Goal: Transaction & Acquisition: Download file/media

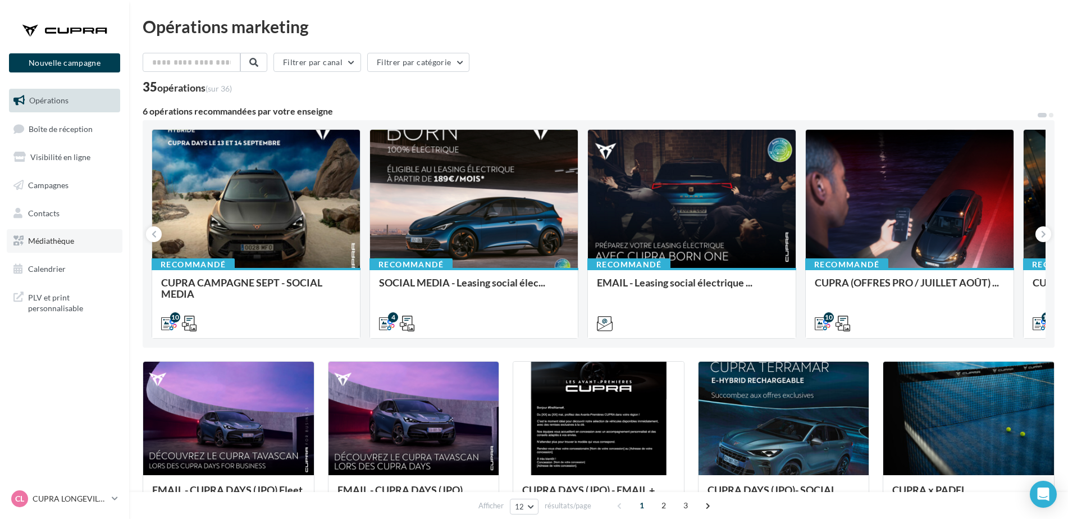
click at [35, 245] on span "Médiathèque" at bounding box center [51, 241] width 46 height 10
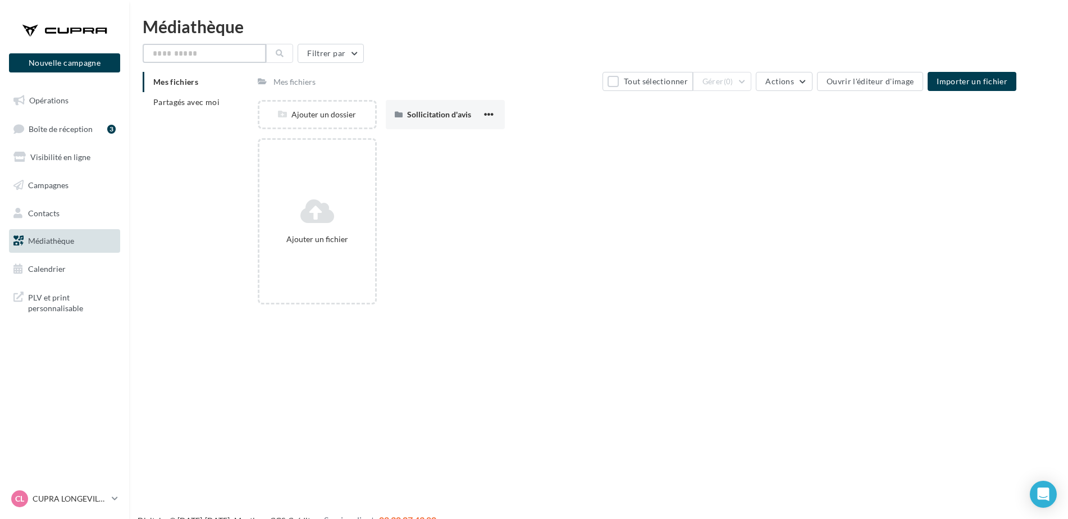
click at [201, 56] on input "text" at bounding box center [204, 53] width 123 height 19
click at [197, 109] on li "Partagés avec moi" at bounding box center [196, 102] width 106 height 20
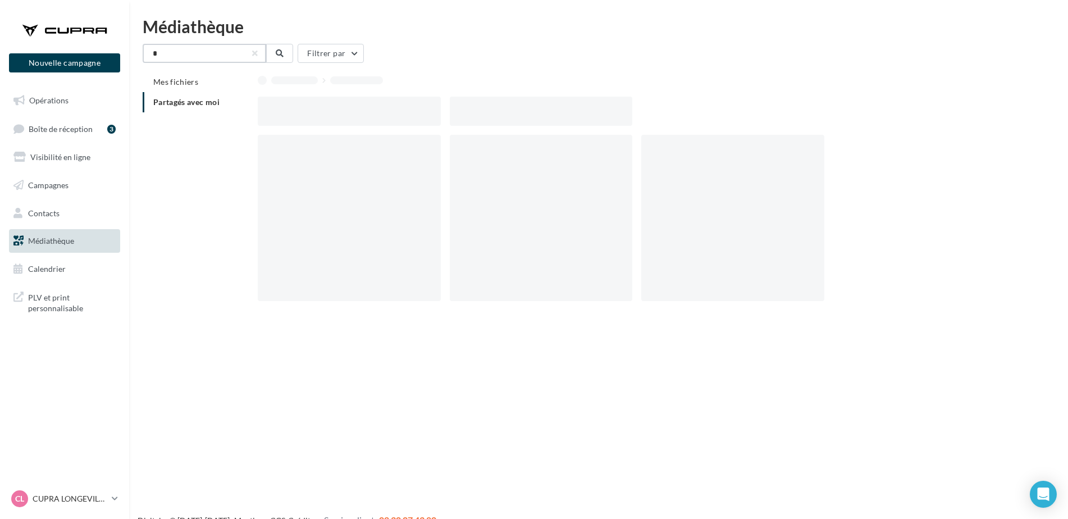
click at [195, 48] on input "*" at bounding box center [204, 53] width 123 height 19
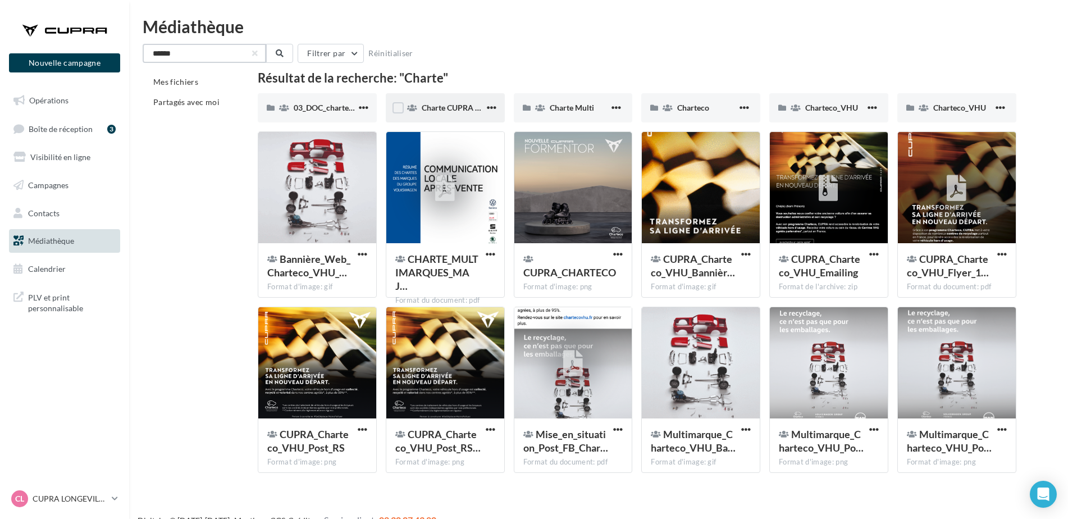
type input "******"
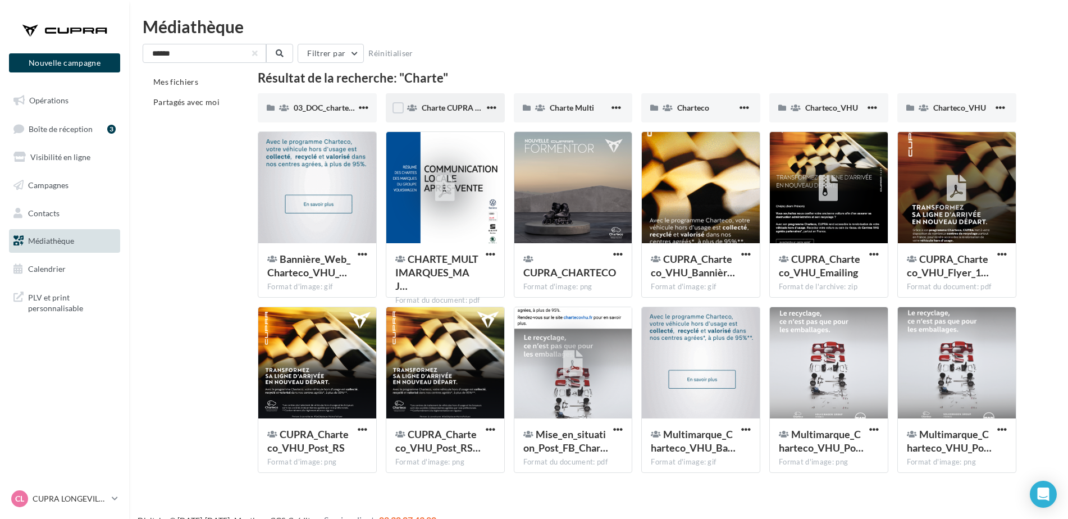
click at [456, 100] on div "Charte CUPRA Care" at bounding box center [445, 107] width 119 height 29
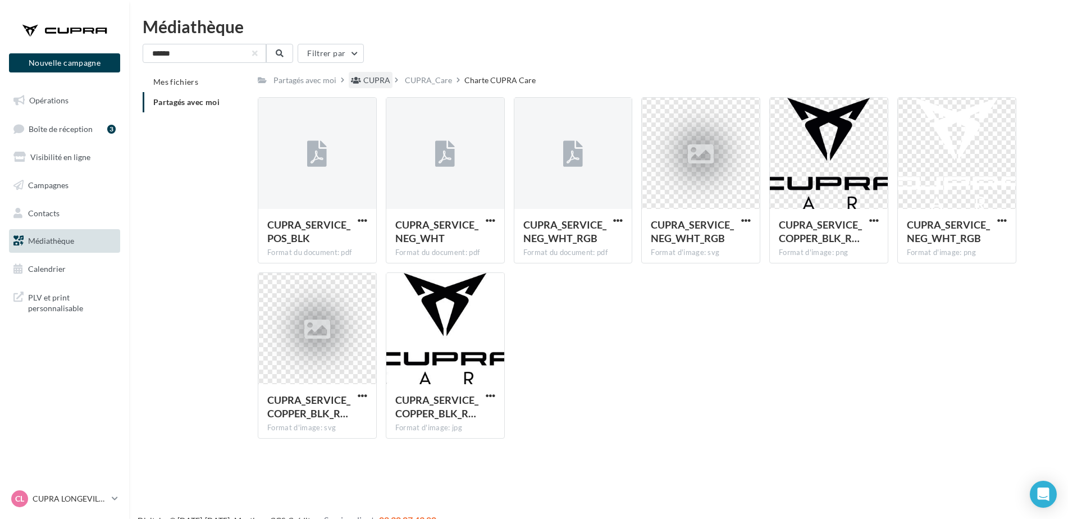
click at [385, 84] on div "CUPRA" at bounding box center [376, 80] width 27 height 11
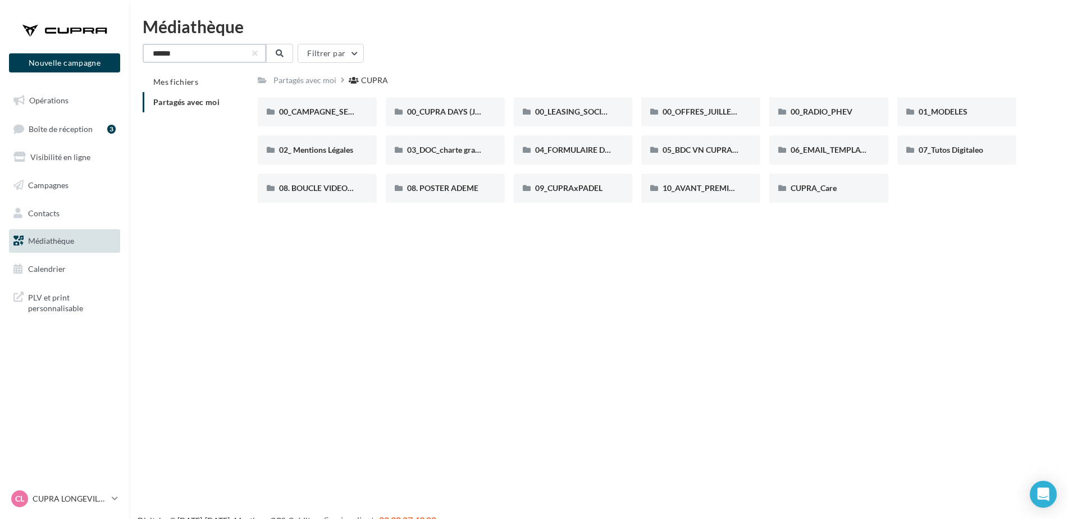
click at [204, 53] on input "******" at bounding box center [204, 53] width 123 height 19
click at [450, 158] on div "03_DOC_charte graphique et GUIDELINES" at bounding box center [445, 149] width 119 height 29
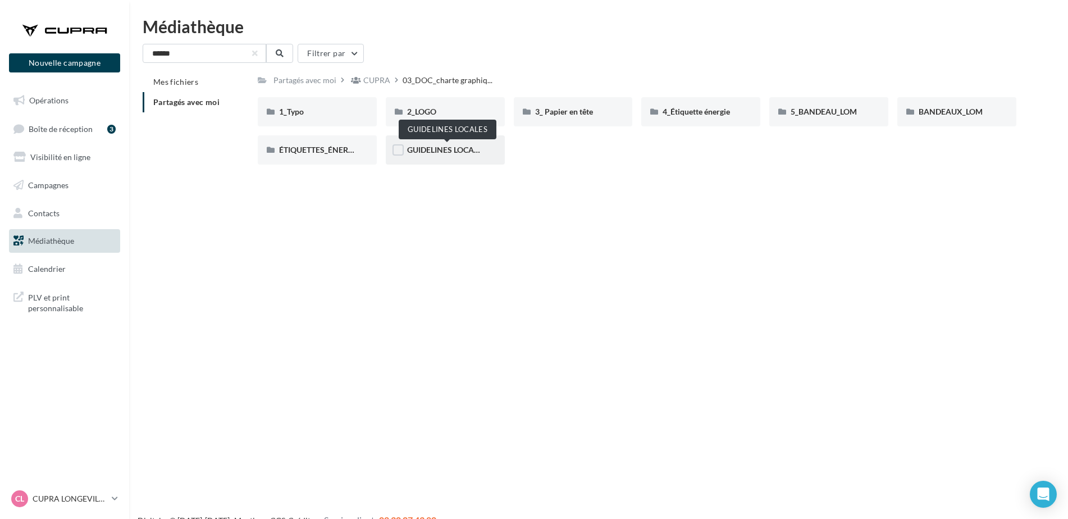
click at [440, 154] on span "GUIDELINES LOCALES" at bounding box center [447, 150] width 80 height 10
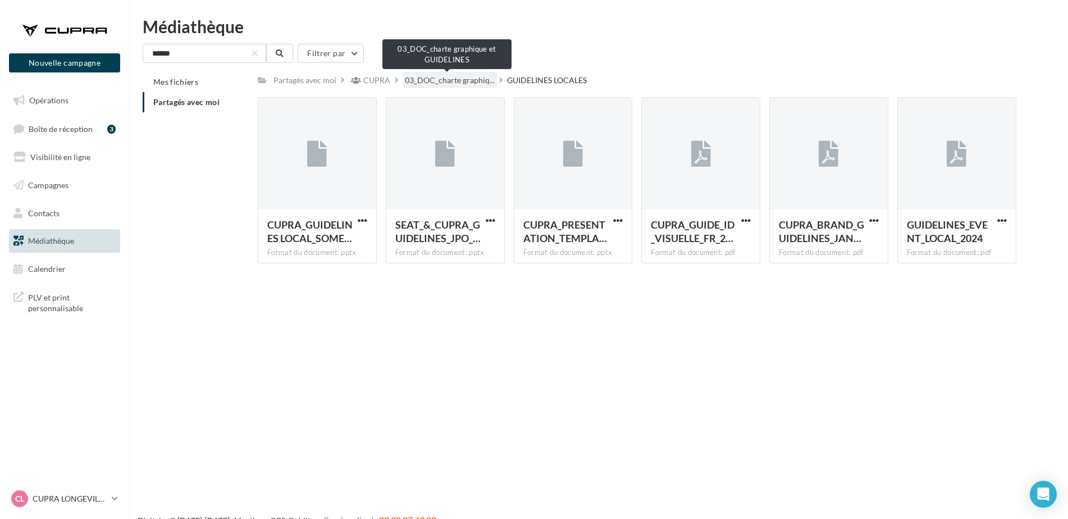
click at [465, 82] on span "03_DOC_charte graphiq..." at bounding box center [450, 80] width 90 height 11
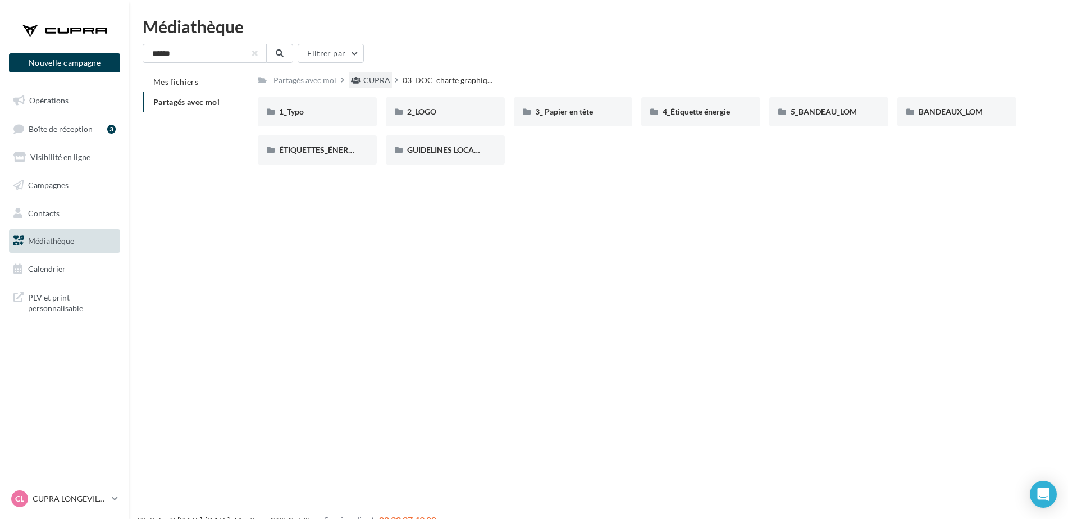
click at [374, 84] on div "CUPRA" at bounding box center [376, 80] width 27 height 11
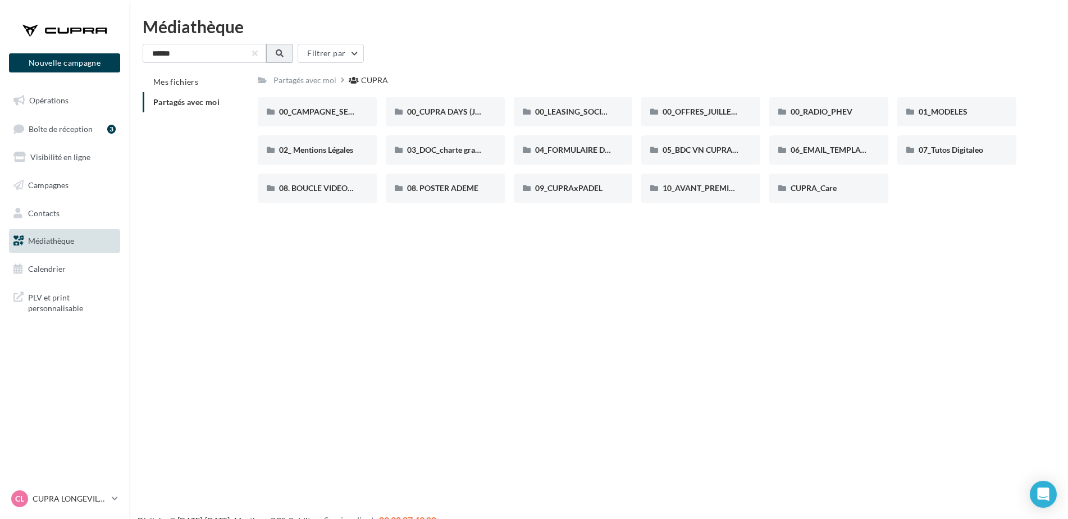
click at [288, 57] on button at bounding box center [279, 53] width 27 height 19
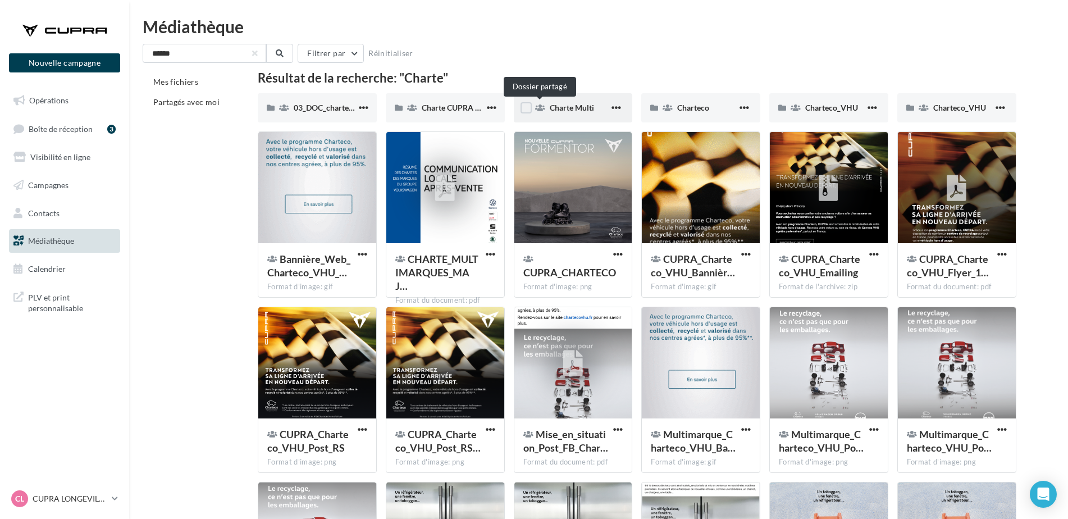
click at [548, 105] on div "Charte Multi" at bounding box center [573, 107] width 119 height 29
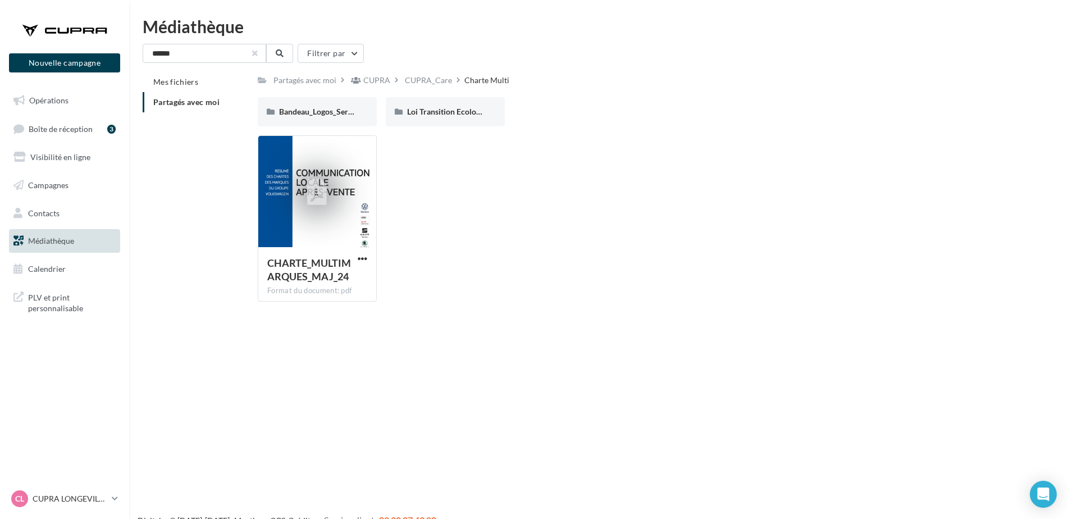
click at [255, 52] on button "button" at bounding box center [255, 53] width 4 height 4
click at [204, 101] on span "Partagés avec moi" at bounding box center [186, 102] width 66 height 10
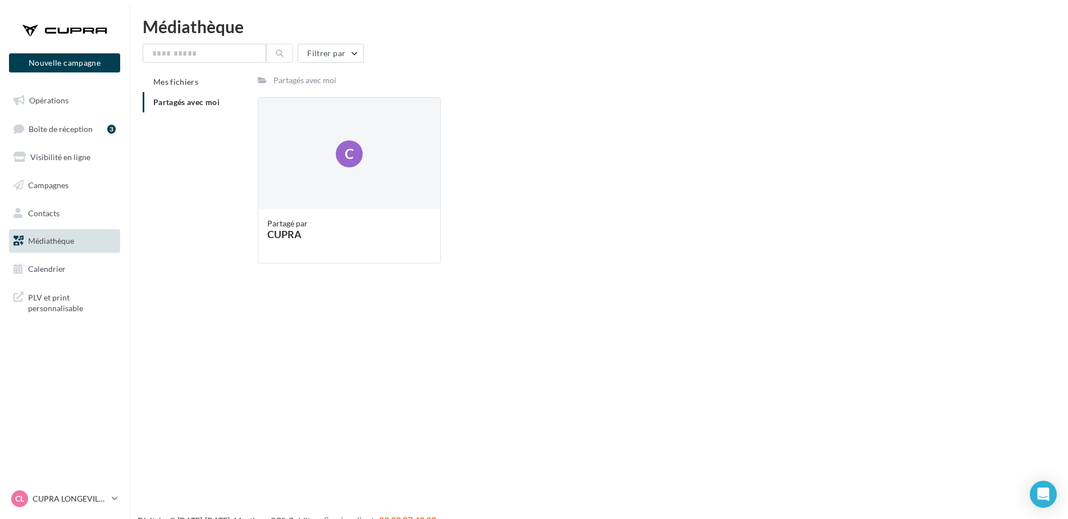
click at [204, 101] on span "Partagés avec moi" at bounding box center [186, 102] width 66 height 10
click at [370, 144] on div "C" at bounding box center [349, 154] width 182 height 112
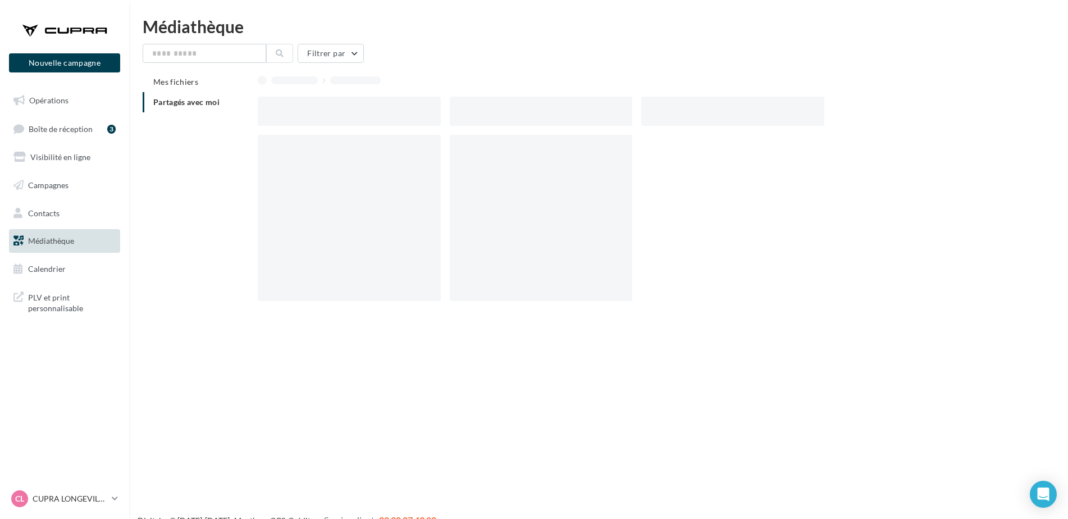
click at [370, 144] on div at bounding box center [349, 218] width 183 height 166
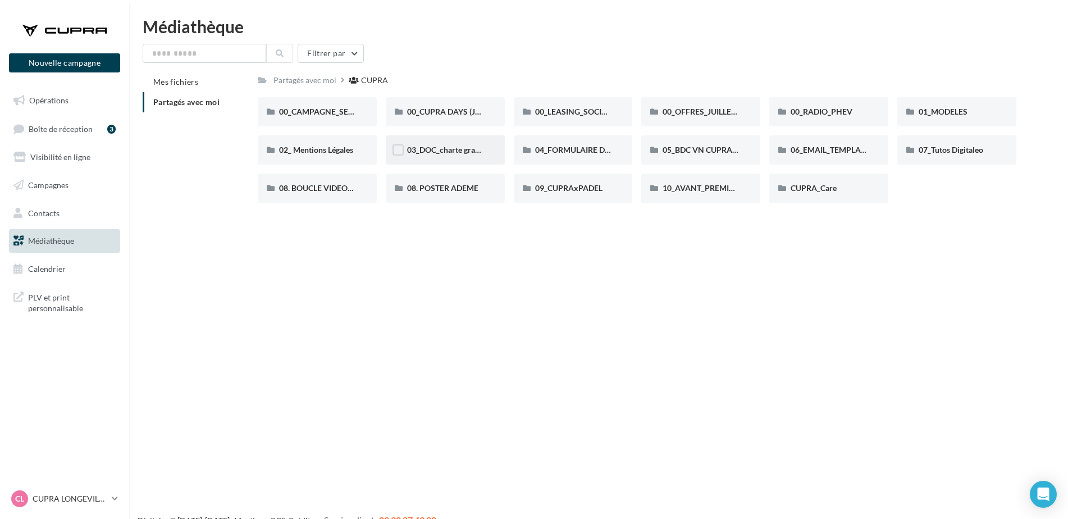
click at [436, 141] on div "03_DOC_charte graphique et GUIDELINES" at bounding box center [445, 149] width 119 height 29
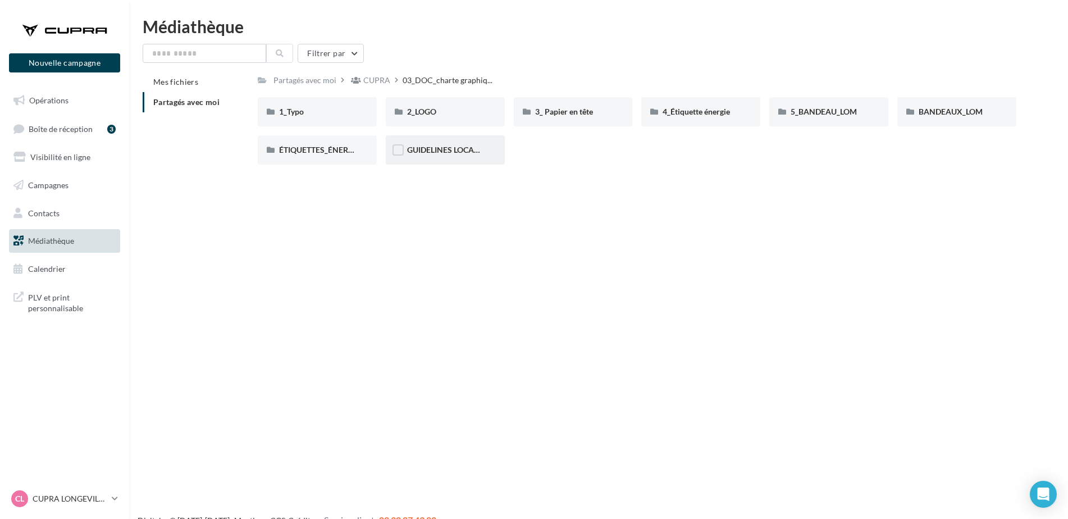
click at [441, 155] on div "GUIDELINES LOCALES" at bounding box center [445, 149] width 76 height 11
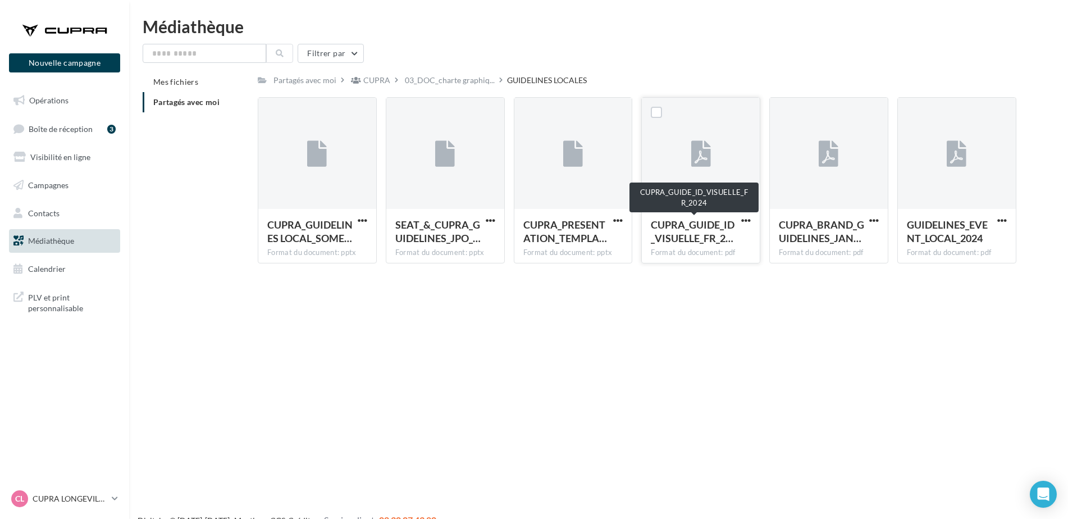
click at [675, 231] on span "CUPRA_GUIDE_ID_VISUELLE_FR_2…" at bounding box center [693, 231] width 84 height 26
click at [685, 219] on span "CUPRA_GUIDE_ID_VISUELLE_FR_2…" at bounding box center [693, 231] width 84 height 26
click at [686, 239] on span "CUPRA_GUIDE_ID_VISUELLE_FR_2…" at bounding box center [693, 231] width 84 height 26
click at [745, 220] on span "button" at bounding box center [746, 221] width 10 height 10
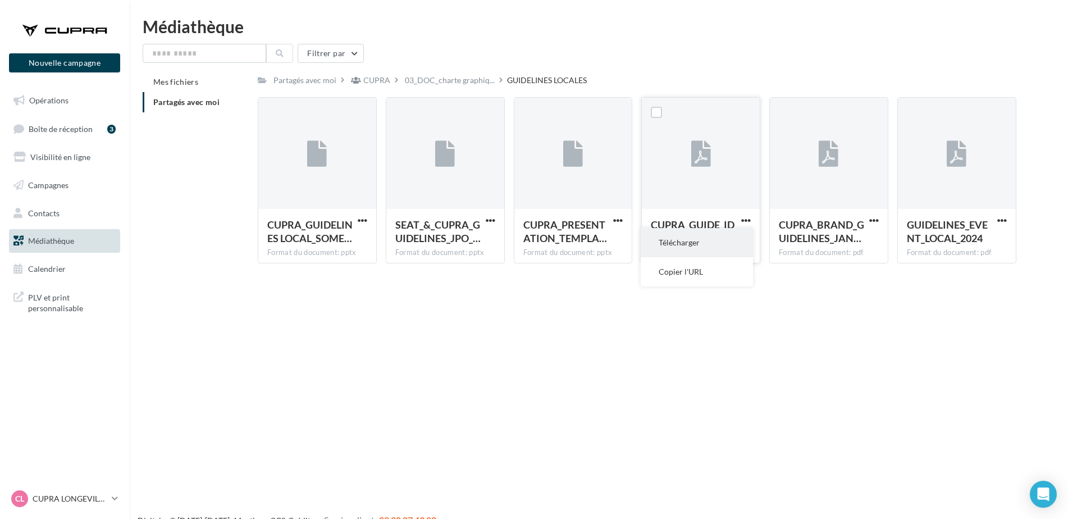
click at [711, 250] on button "Télécharger" at bounding box center [696, 242] width 112 height 29
